Goal: Transaction & Acquisition: Purchase product/service

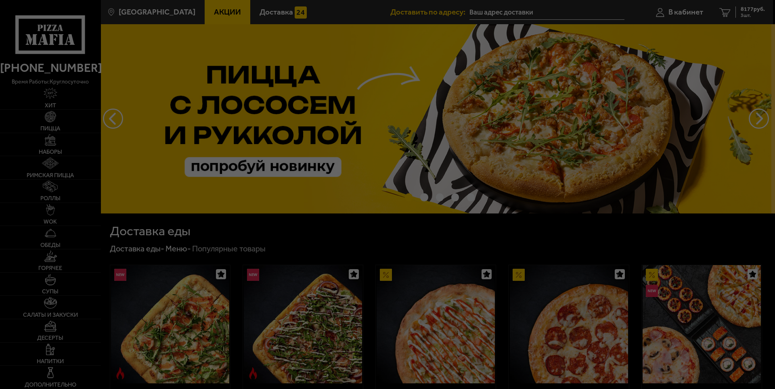
type input "[STREET_ADDRESS]"
click at [361, 76] on div at bounding box center [387, 194] width 775 height 389
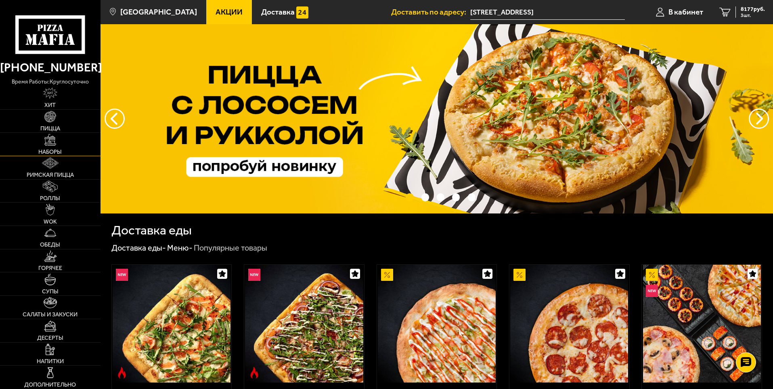
click at [57, 149] on span "Наборы" at bounding box center [49, 152] width 23 height 6
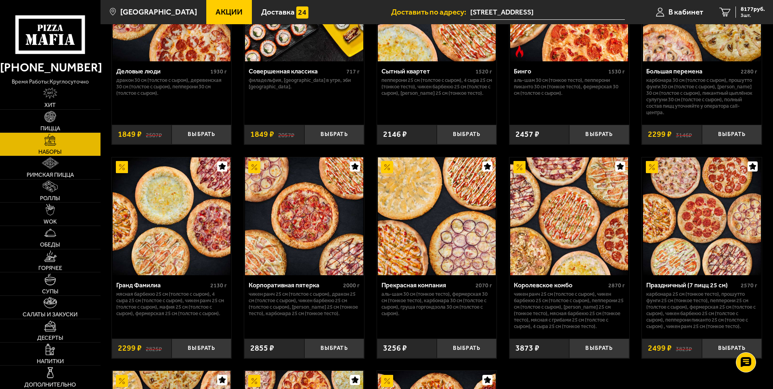
scroll to position [945, 0]
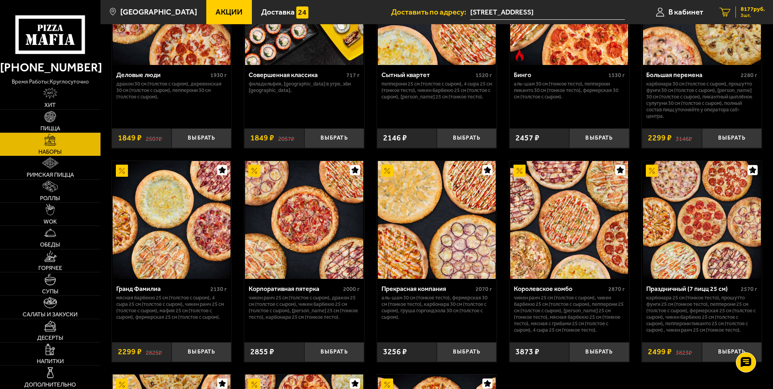
click at [749, 15] on span "3 шт." at bounding box center [753, 15] width 24 height 5
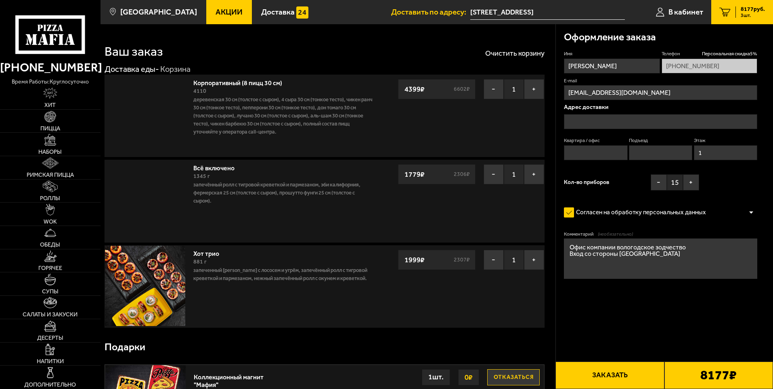
type input "[STREET_ADDRESS]"
